Goal: Navigation & Orientation: Find specific page/section

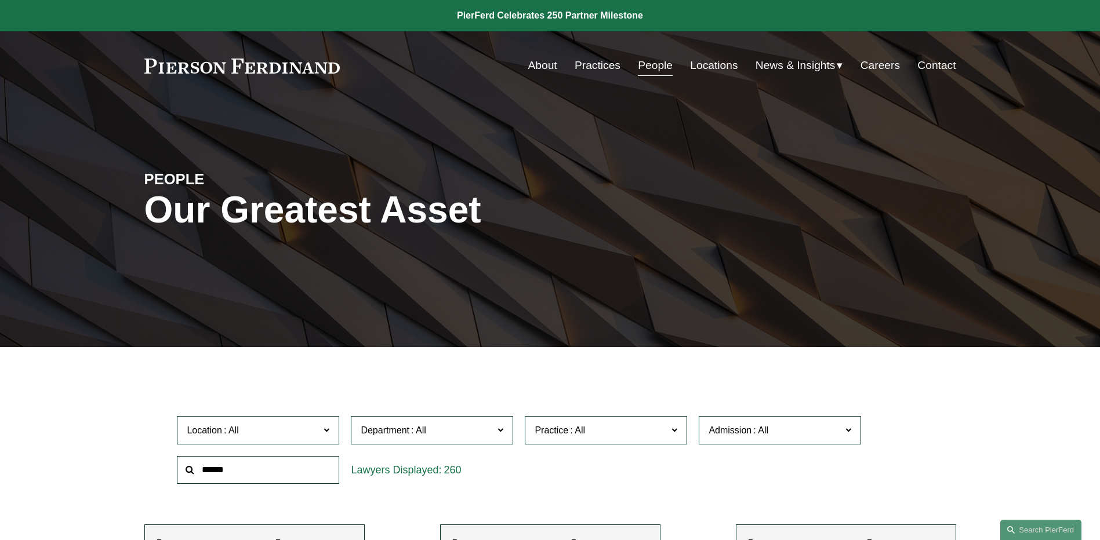
click at [0, 0] on span "News" at bounding box center [0, 0] width 0 height 0
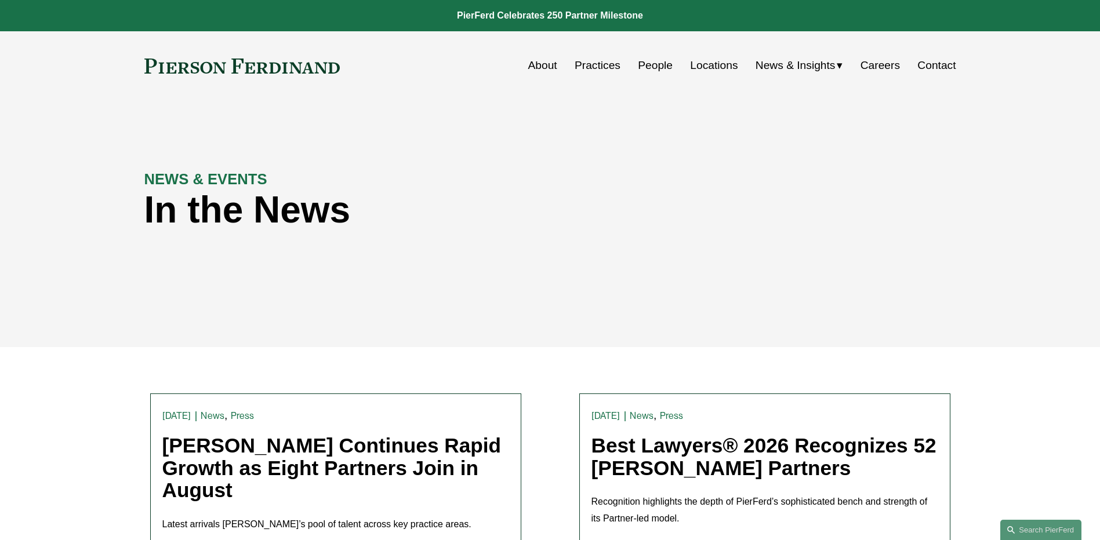
drag, startPoint x: 0, startPoint y: 0, endPoint x: 580, endPoint y: 185, distance: 608.4
click at [580, 185] on div "NEWS & EVENTS In the News" at bounding box center [550, 223] width 1100 height 174
click at [650, 74] on link "People" at bounding box center [655, 65] width 35 height 22
